Goal: Task Accomplishment & Management: Use online tool/utility

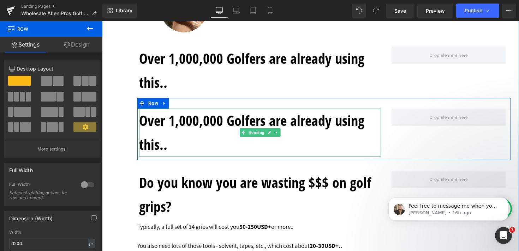
click at [267, 128] on h1 "Over 1,000,000 Golfers are already using this.." at bounding box center [260, 133] width 242 height 48
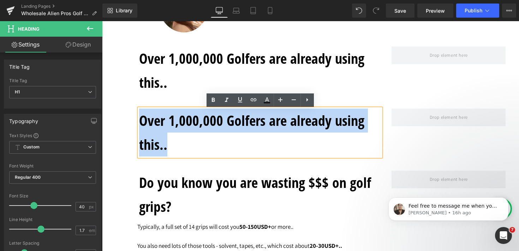
drag, startPoint x: 170, startPoint y: 152, endPoint x: 124, endPoint y: 124, distance: 53.4
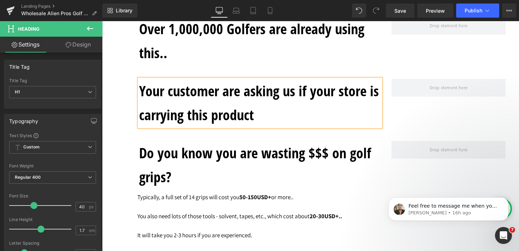
scroll to position [1229, 0]
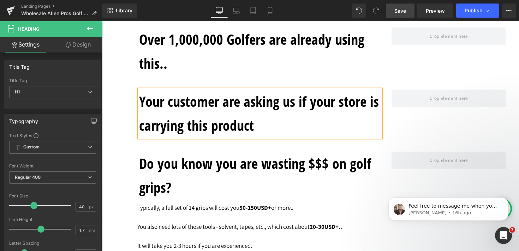
click at [403, 13] on span "Save" at bounding box center [401, 10] width 12 height 7
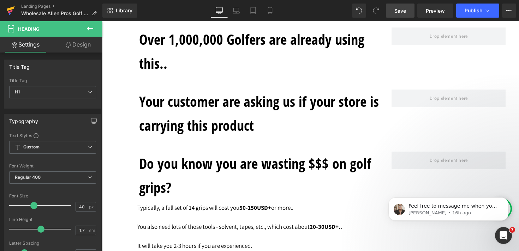
click at [12, 10] on icon at bounding box center [10, 11] width 8 height 18
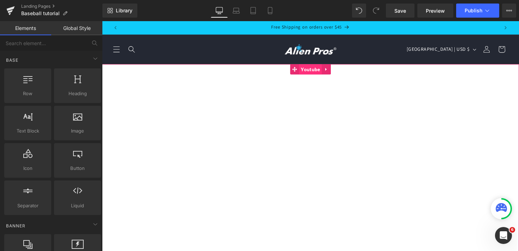
click at [311, 71] on span "Youtube" at bounding box center [315, 70] width 23 height 11
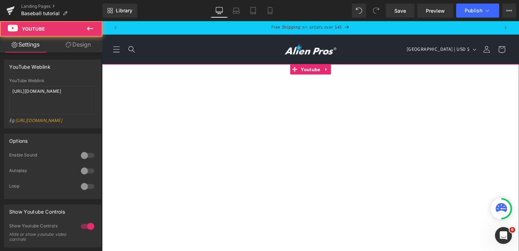
click at [83, 44] on link "Design" at bounding box center [78, 45] width 51 height 16
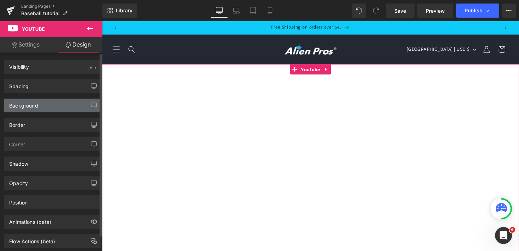
click at [45, 104] on div "Background" at bounding box center [52, 105] width 97 height 13
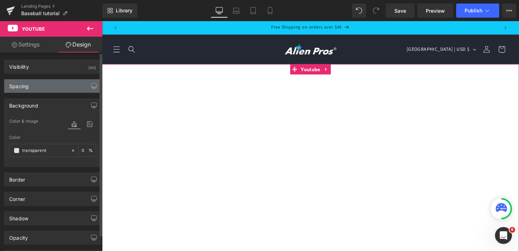
click at [47, 87] on div "Spacing" at bounding box center [52, 85] width 97 height 13
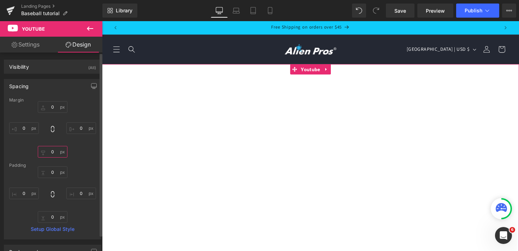
click at [49, 151] on input "0" at bounding box center [53, 152] width 30 height 12
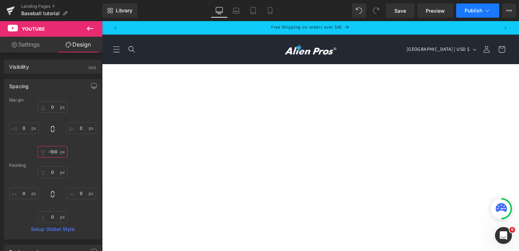
type input "-100"
click at [479, 14] on button "Publish" at bounding box center [477, 11] width 43 height 14
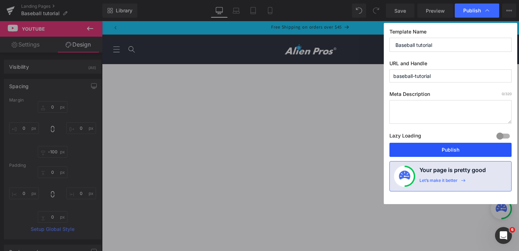
click at [462, 153] on button "Publish" at bounding box center [451, 150] width 122 height 14
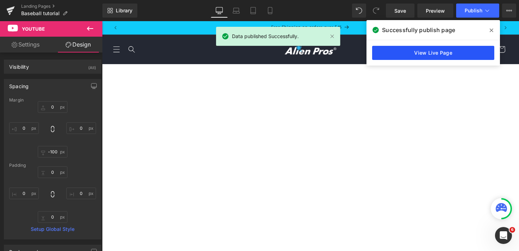
click at [422, 53] on link "View Live Page" at bounding box center [433, 53] width 122 height 14
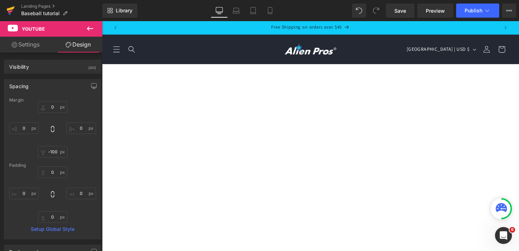
click at [11, 11] on icon at bounding box center [10, 11] width 5 height 3
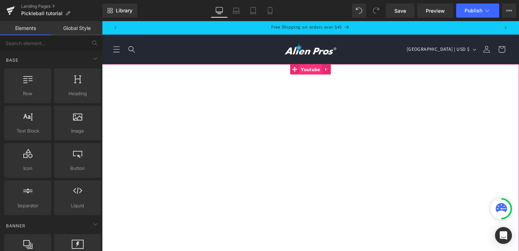
click at [318, 71] on span "Youtube" at bounding box center [315, 70] width 23 height 11
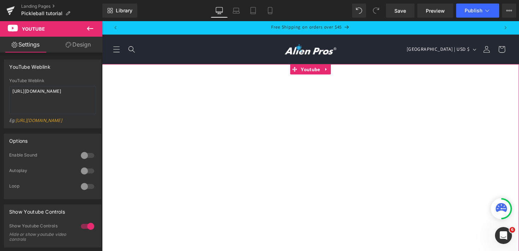
click at [81, 41] on link "Design" at bounding box center [78, 45] width 51 height 16
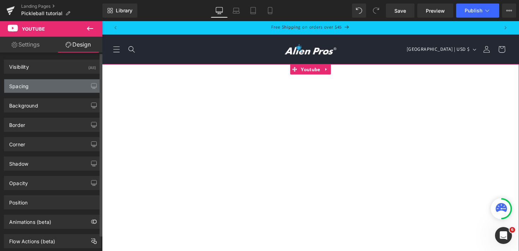
click at [40, 87] on div "Spacing" at bounding box center [52, 85] width 97 height 13
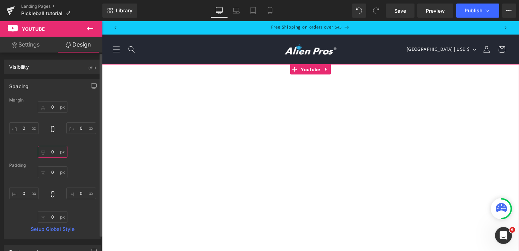
click at [50, 152] on input "0" at bounding box center [53, 152] width 30 height 12
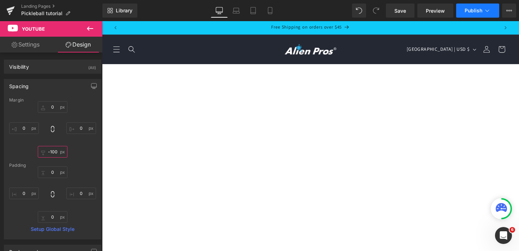
type input "-100"
click at [477, 12] on span "Publish" at bounding box center [474, 11] width 18 height 6
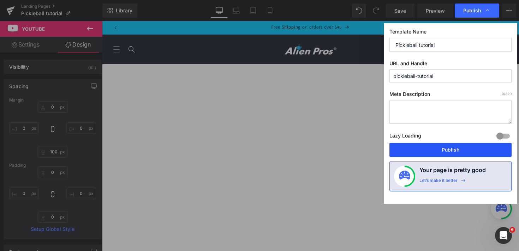
click at [461, 151] on button "Publish" at bounding box center [451, 150] width 122 height 14
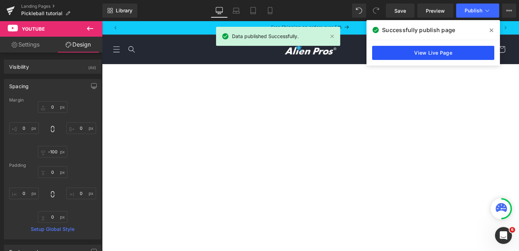
click at [428, 54] on link "View Live Page" at bounding box center [433, 53] width 122 height 14
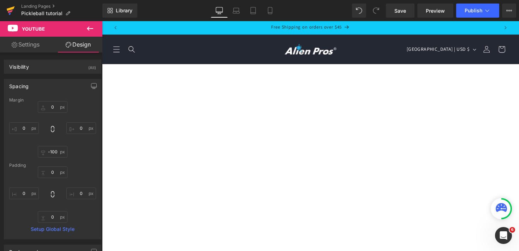
click at [10, 10] on icon at bounding box center [10, 11] width 8 height 18
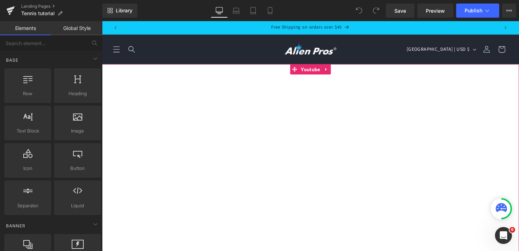
click at [323, 70] on div at bounding box center [315, 185] width 427 height 241
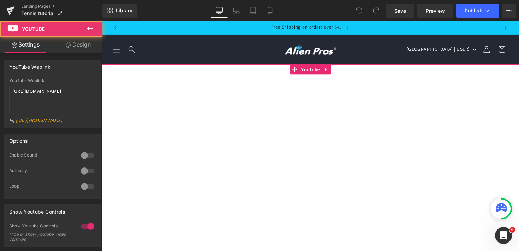
click at [80, 49] on link "Design" at bounding box center [78, 45] width 51 height 16
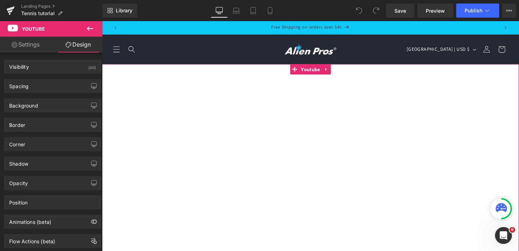
type input "0"
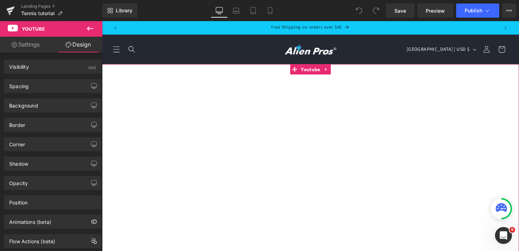
type input "0"
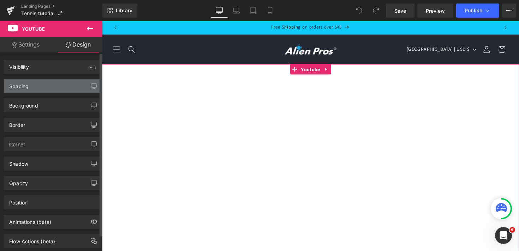
click at [46, 80] on div "Spacing" at bounding box center [52, 85] width 97 height 13
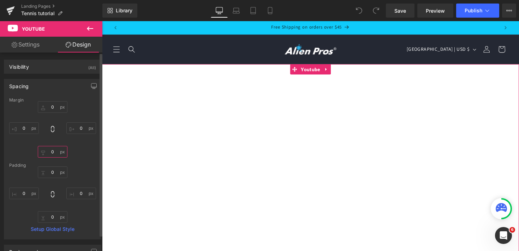
click at [51, 155] on input "0" at bounding box center [53, 152] width 30 height 12
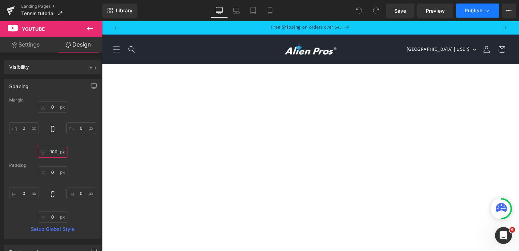
type input "-100"
click at [487, 13] on icon at bounding box center [487, 10] width 7 height 7
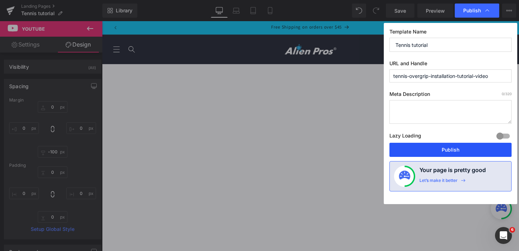
click at [455, 152] on button "Publish" at bounding box center [451, 150] width 122 height 14
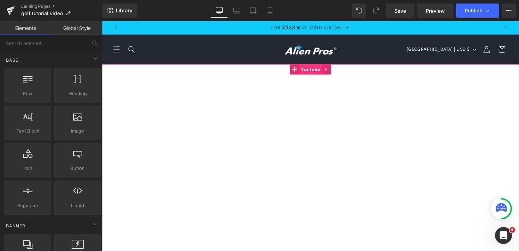
click at [314, 73] on span "Youtube" at bounding box center [315, 70] width 23 height 11
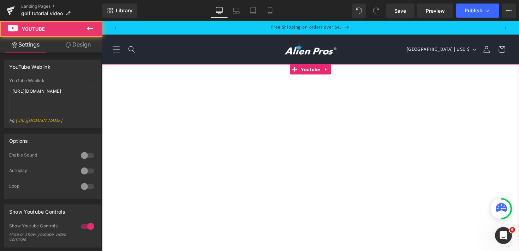
click at [85, 49] on link "Design" at bounding box center [78, 45] width 51 height 16
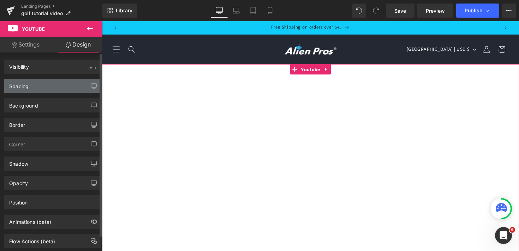
click at [47, 85] on div "Spacing" at bounding box center [52, 85] width 97 height 13
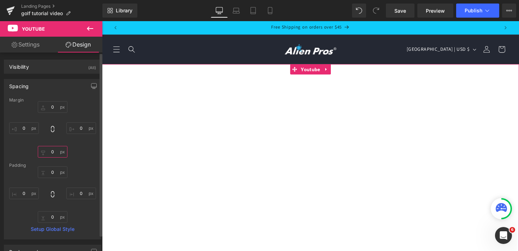
click at [50, 152] on input "0" at bounding box center [53, 152] width 30 height 12
type input "1-0"
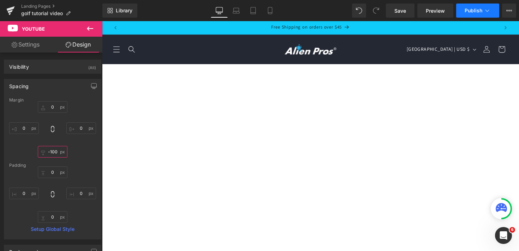
type input "-100"
click at [489, 8] on icon at bounding box center [487, 10] width 7 height 7
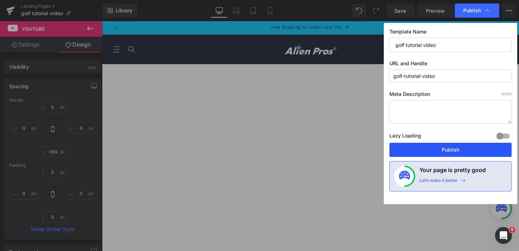
click at [455, 151] on button "Publish" at bounding box center [451, 150] width 122 height 14
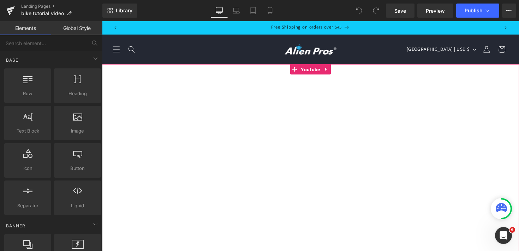
click at [306, 69] on div at bounding box center [315, 185] width 427 height 241
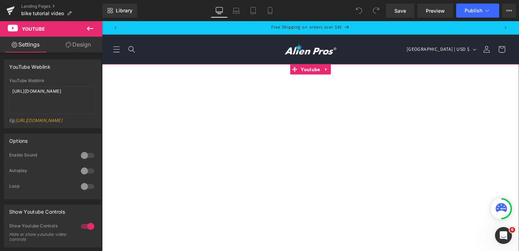
click at [82, 47] on link "Design" at bounding box center [78, 45] width 51 height 16
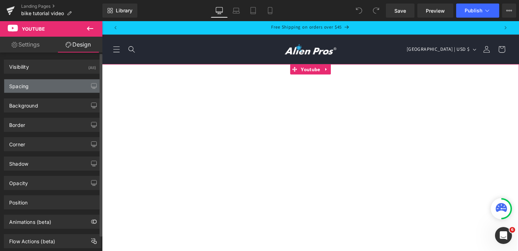
click at [37, 89] on div "Spacing" at bounding box center [52, 85] width 97 height 13
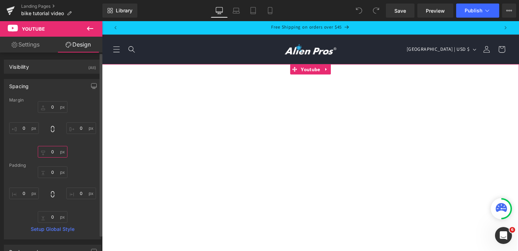
click at [51, 153] on input "0" at bounding box center [53, 152] width 30 height 12
type input "0=0"
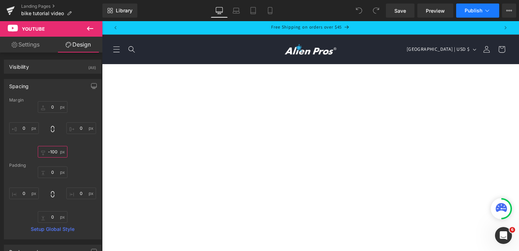
type input "-100"
click at [478, 11] on span "Publish" at bounding box center [474, 11] width 18 height 6
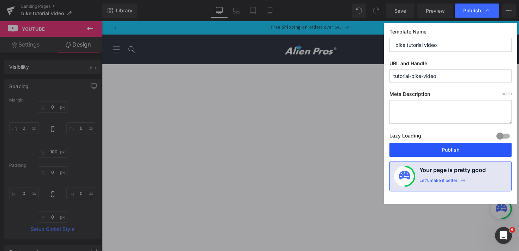
click at [454, 150] on button "Publish" at bounding box center [451, 150] width 122 height 14
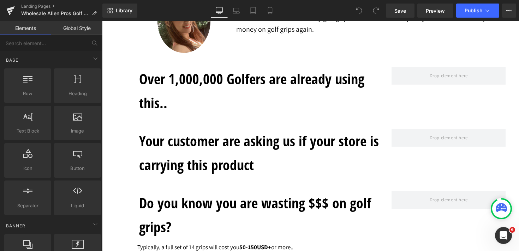
scroll to position [1204, 0]
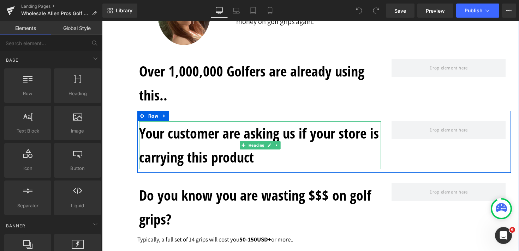
click at [202, 164] on h1 "Your customer are asking us if your store is carrying this product" at bounding box center [260, 145] width 242 height 48
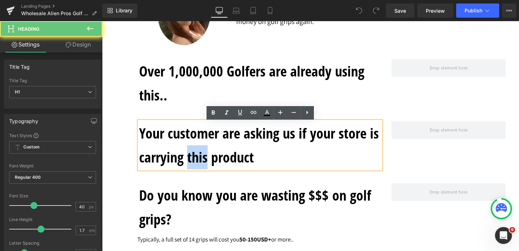
drag, startPoint x: 207, startPoint y: 161, endPoint x: 189, endPoint y: 161, distance: 18.4
click at [189, 161] on h1 "Your customer are asking us if your store is carrying this product" at bounding box center [260, 145] width 242 height 48
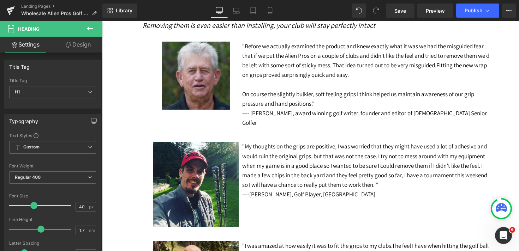
scroll to position [5985, 0]
